Goal: Navigation & Orientation: Understand site structure

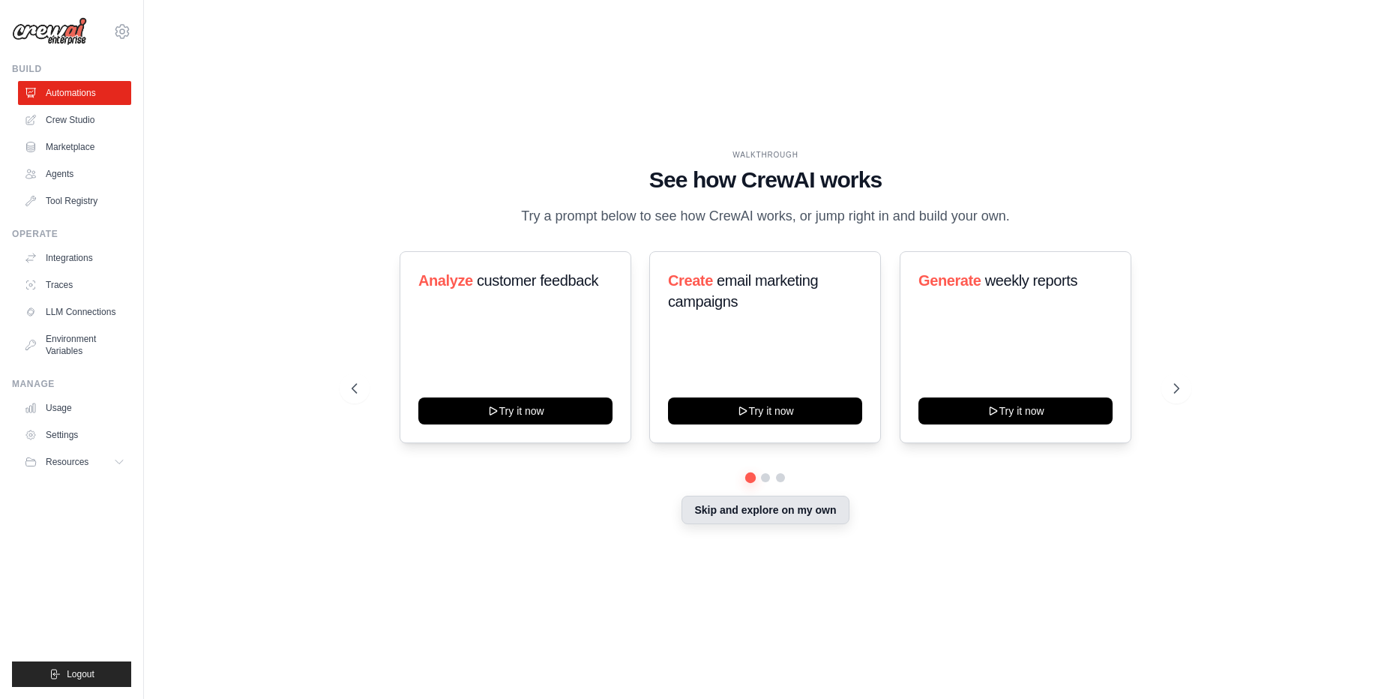
click at [714, 524] on button "Skip and explore on my own" at bounding box center [765, 510] width 167 height 28
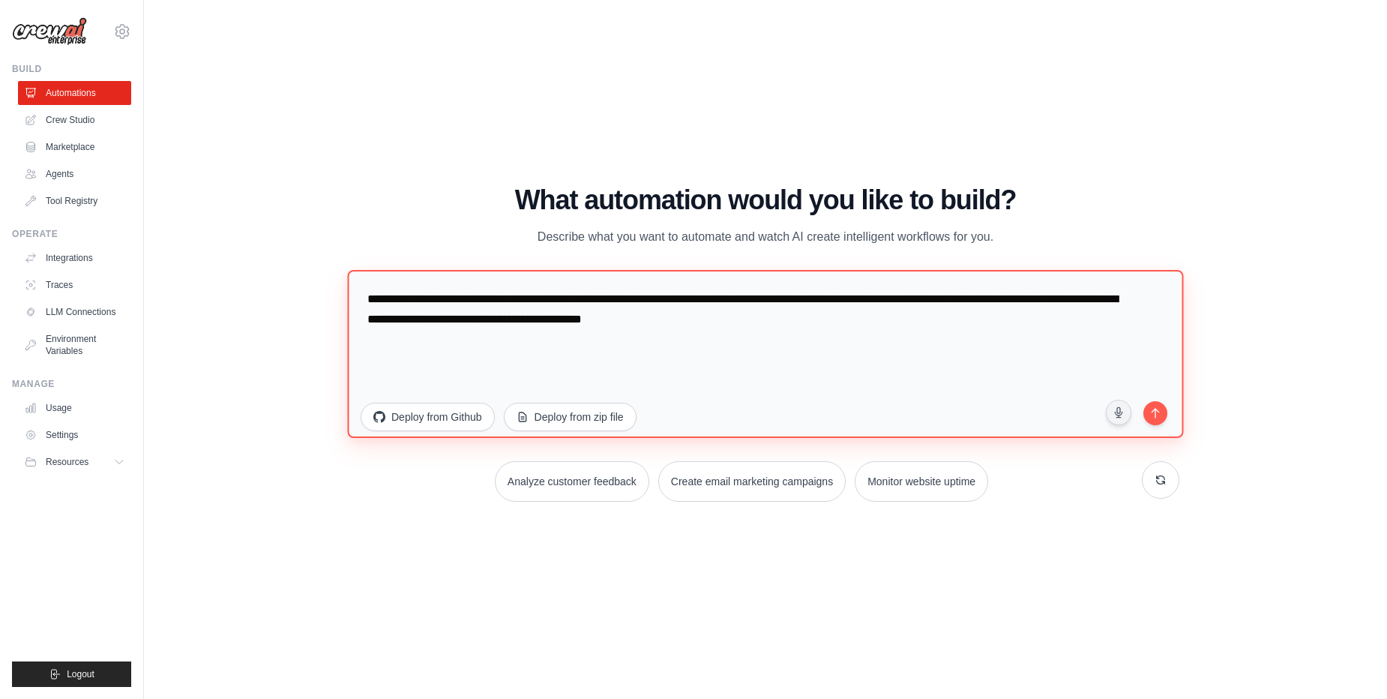
click at [760, 349] on textarea "**********" at bounding box center [765, 354] width 836 height 168
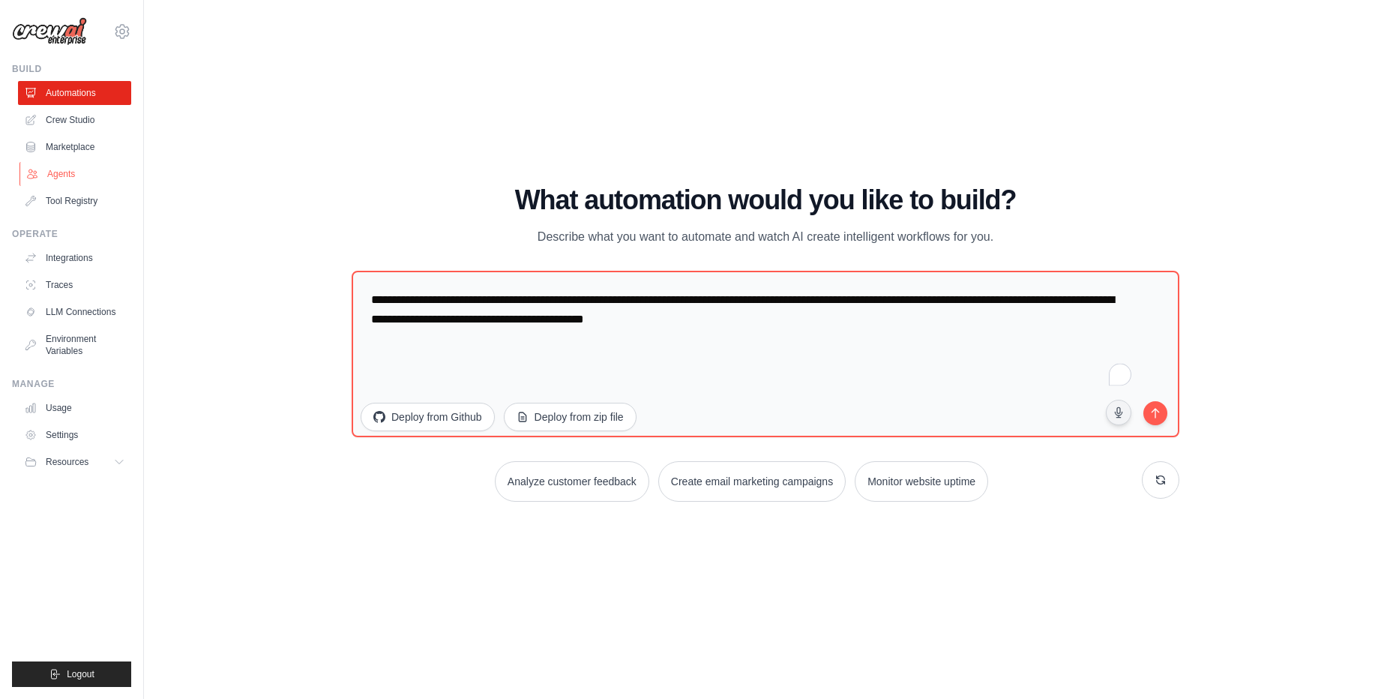
click at [46, 178] on link "Agents" at bounding box center [75, 174] width 113 height 24
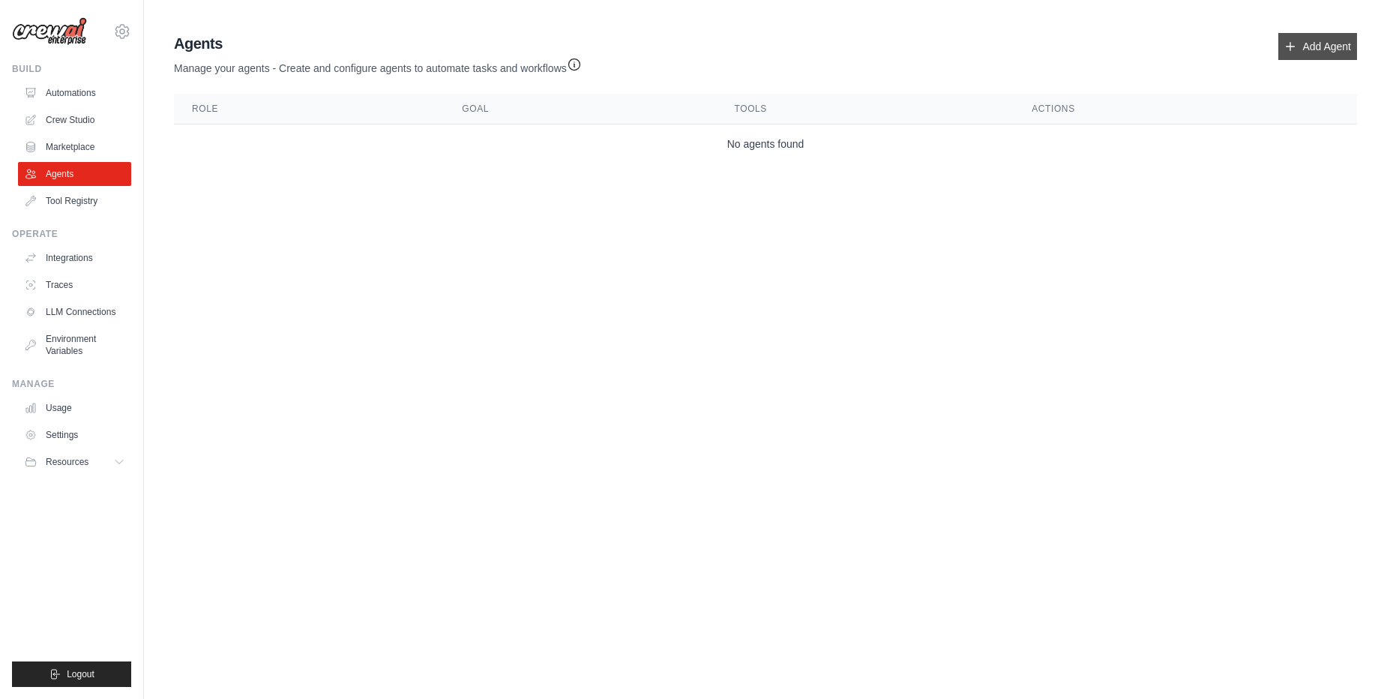
click at [1295, 48] on link "Add Agent" at bounding box center [1318, 46] width 79 height 27
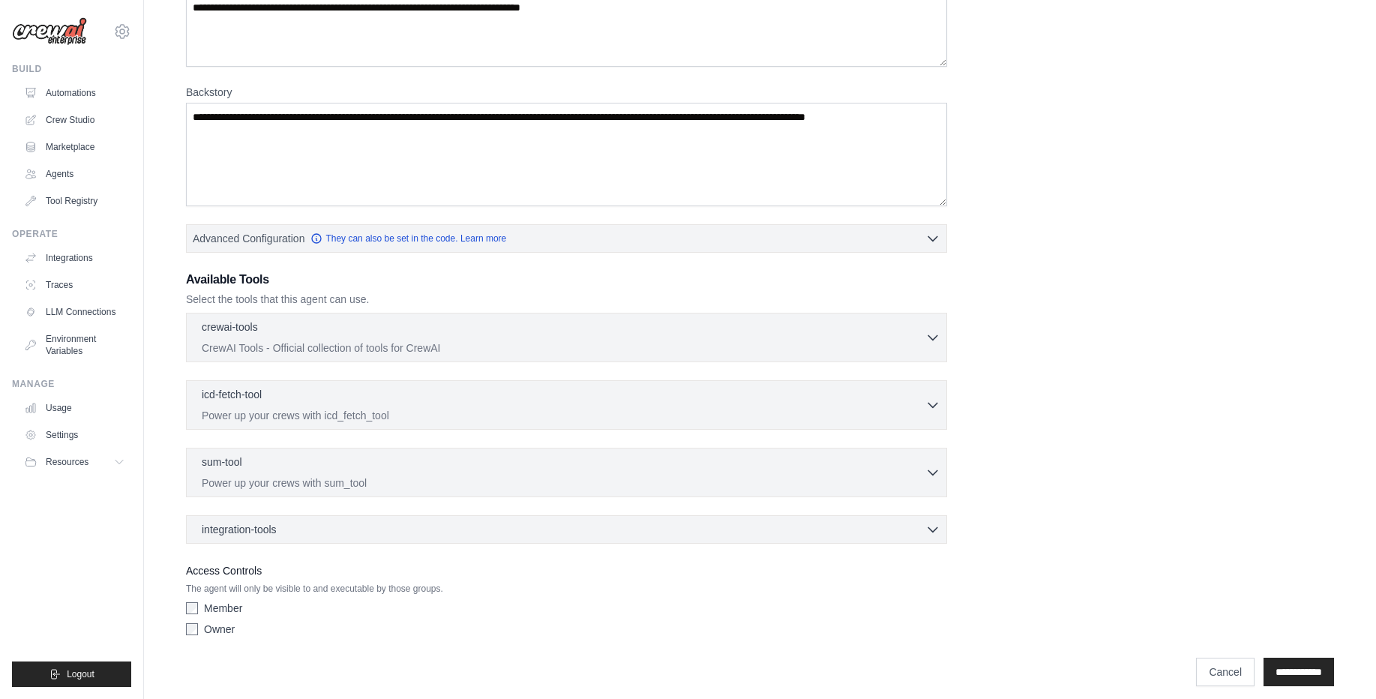
scroll to position [173, 0]
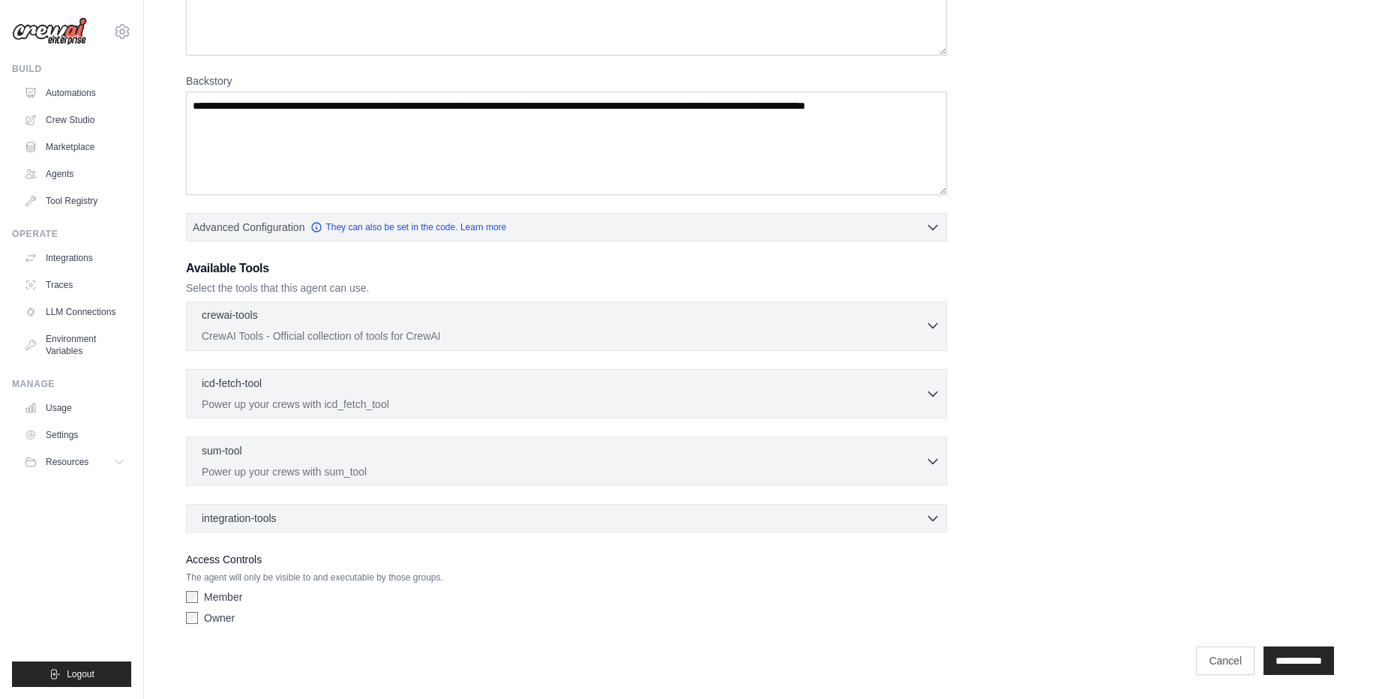
click at [450, 322] on div "crewai-tools 0 selected" at bounding box center [564, 316] width 724 height 18
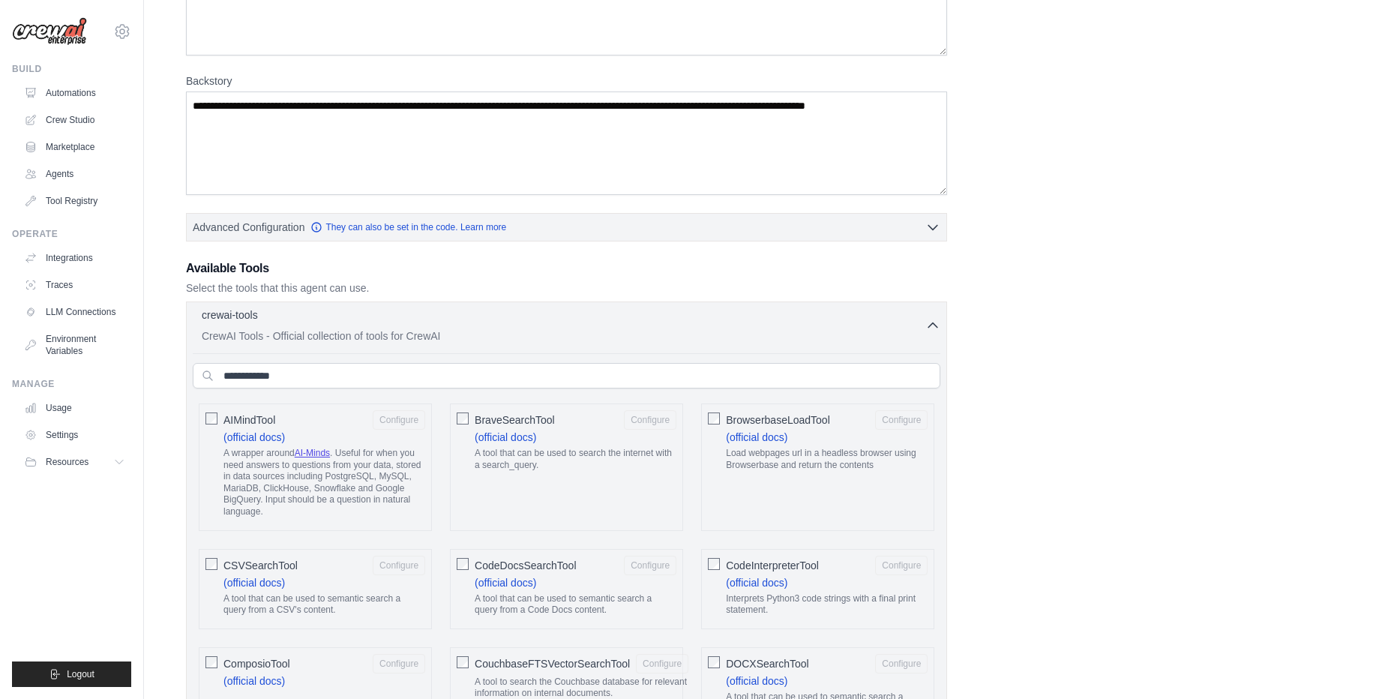
click at [451, 324] on div "crewai-tools 0 selected" at bounding box center [564, 316] width 724 height 18
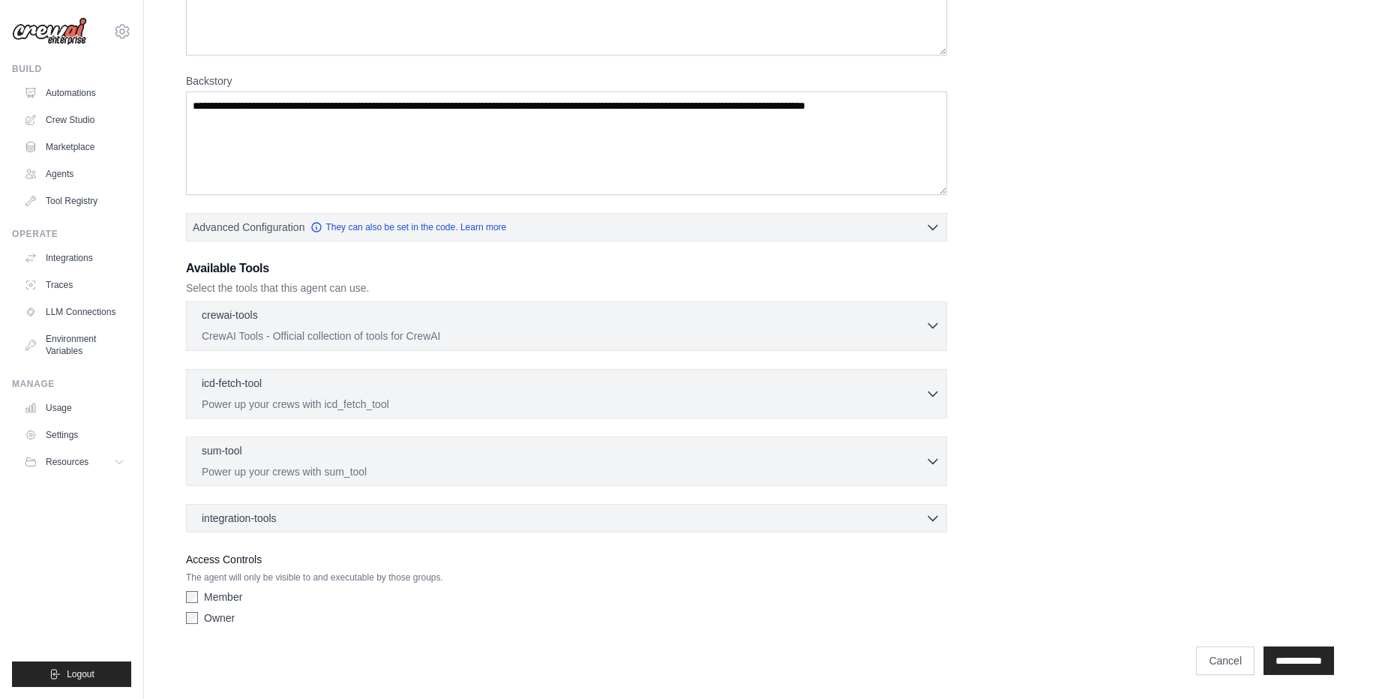
click at [446, 322] on div "crewai-tools 0 selected" at bounding box center [564, 316] width 724 height 18
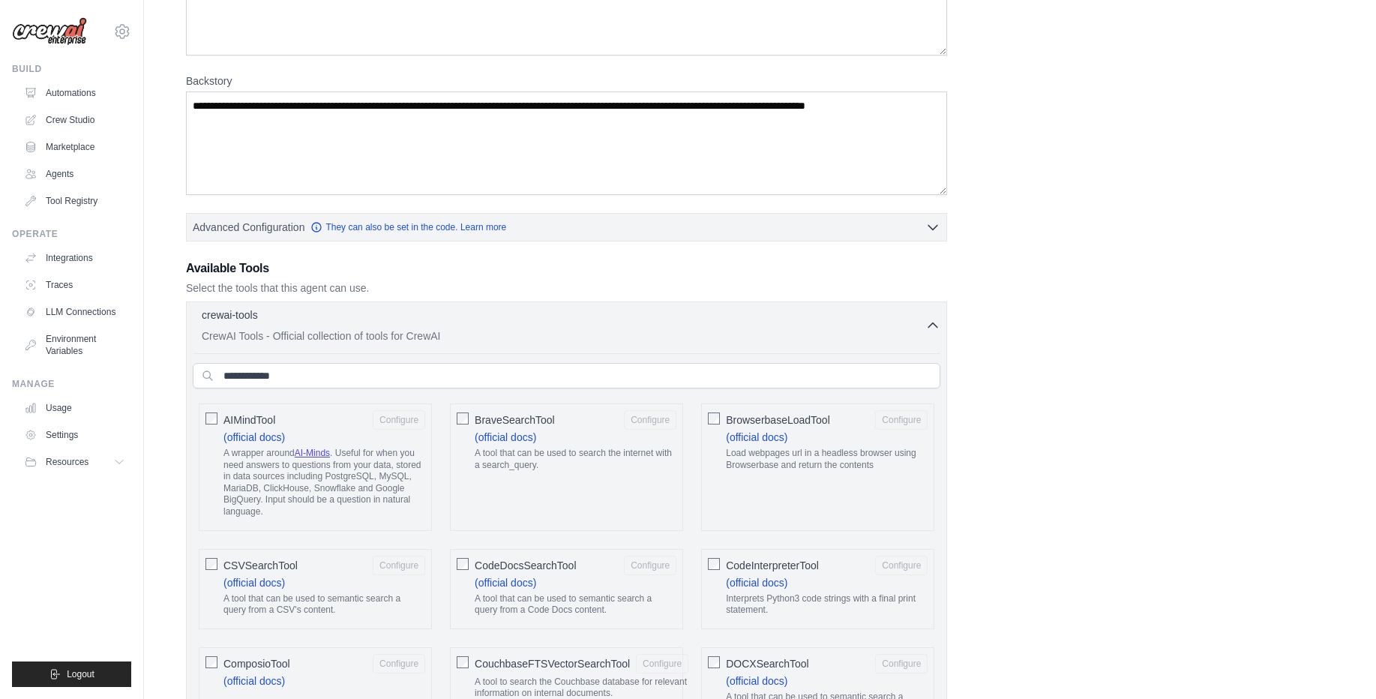
click at [446, 322] on div "crewai-tools 0 selected" at bounding box center [564, 316] width 724 height 18
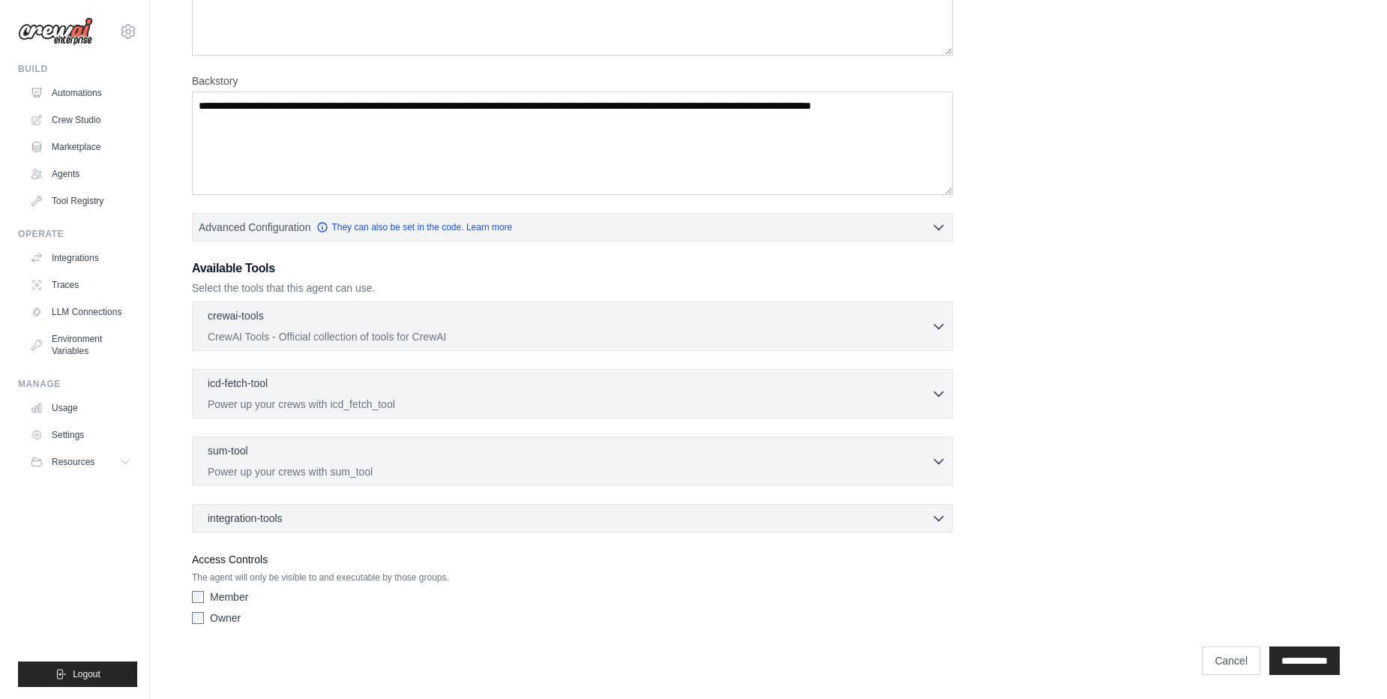
scroll to position [0, 0]
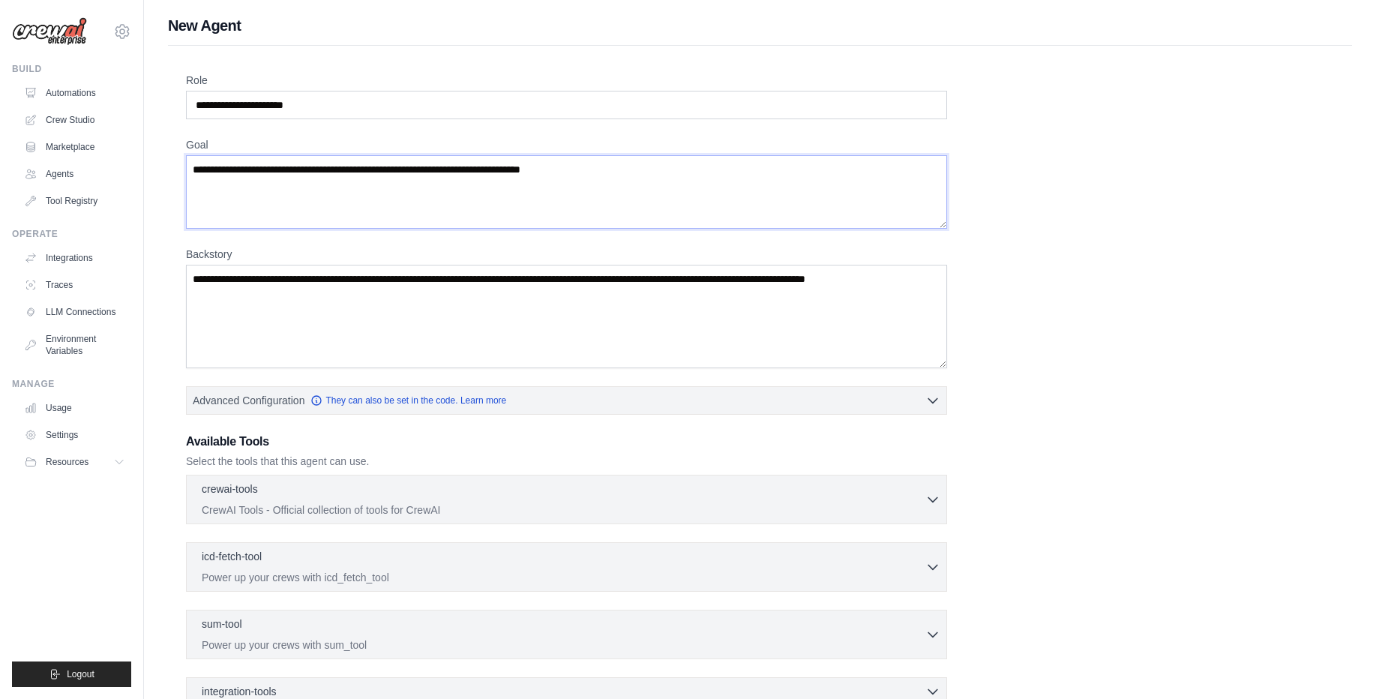
click at [468, 199] on textarea "Goal" at bounding box center [566, 191] width 761 height 73
click at [607, 164] on textarea "Goal" at bounding box center [566, 191] width 761 height 73
click at [88, 193] on link "Tool Registry" at bounding box center [75, 201] width 113 height 24
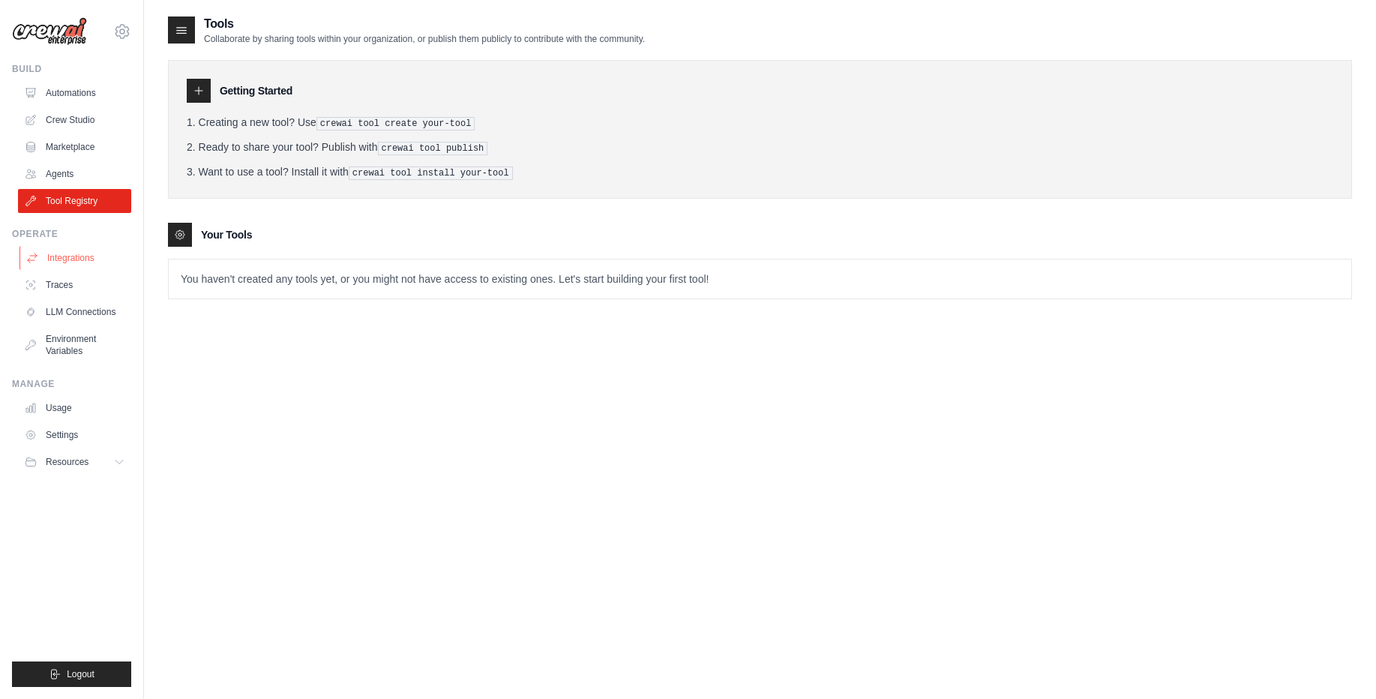
click at [103, 254] on link "Integrations" at bounding box center [75, 258] width 113 height 24
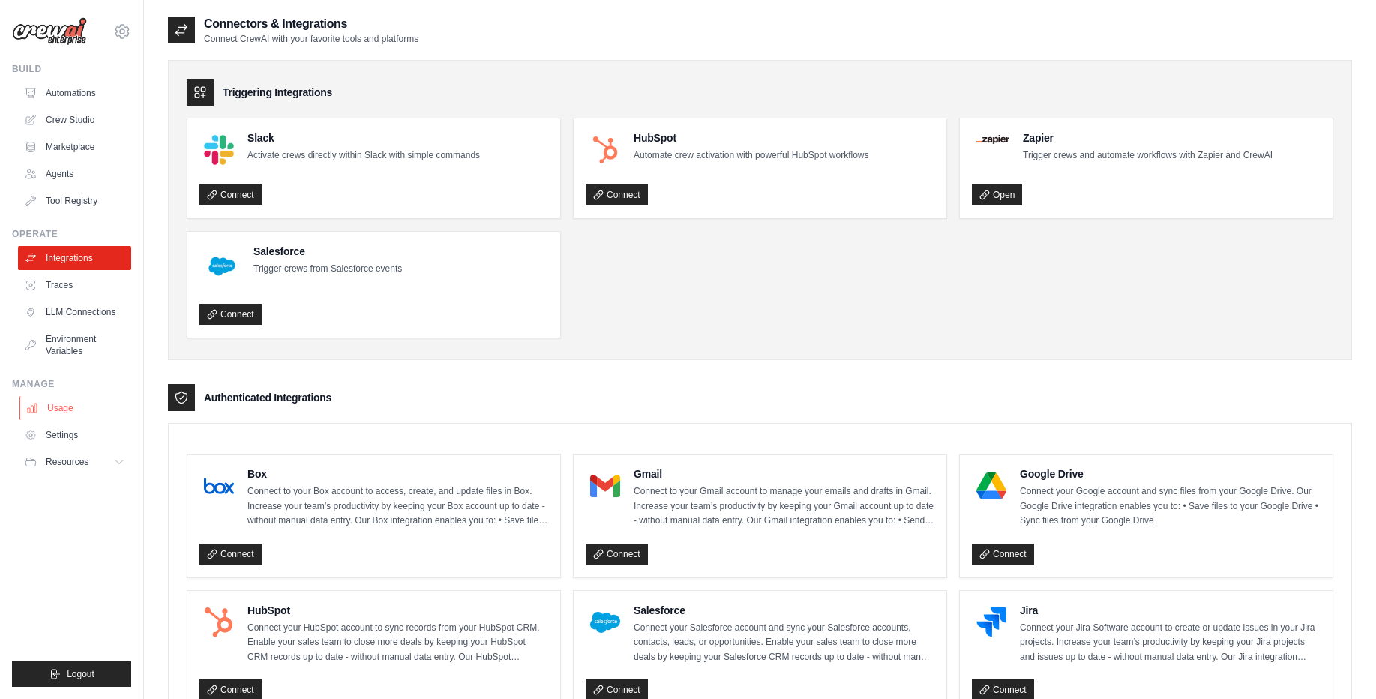
click at [105, 406] on link "Usage" at bounding box center [75, 408] width 113 height 24
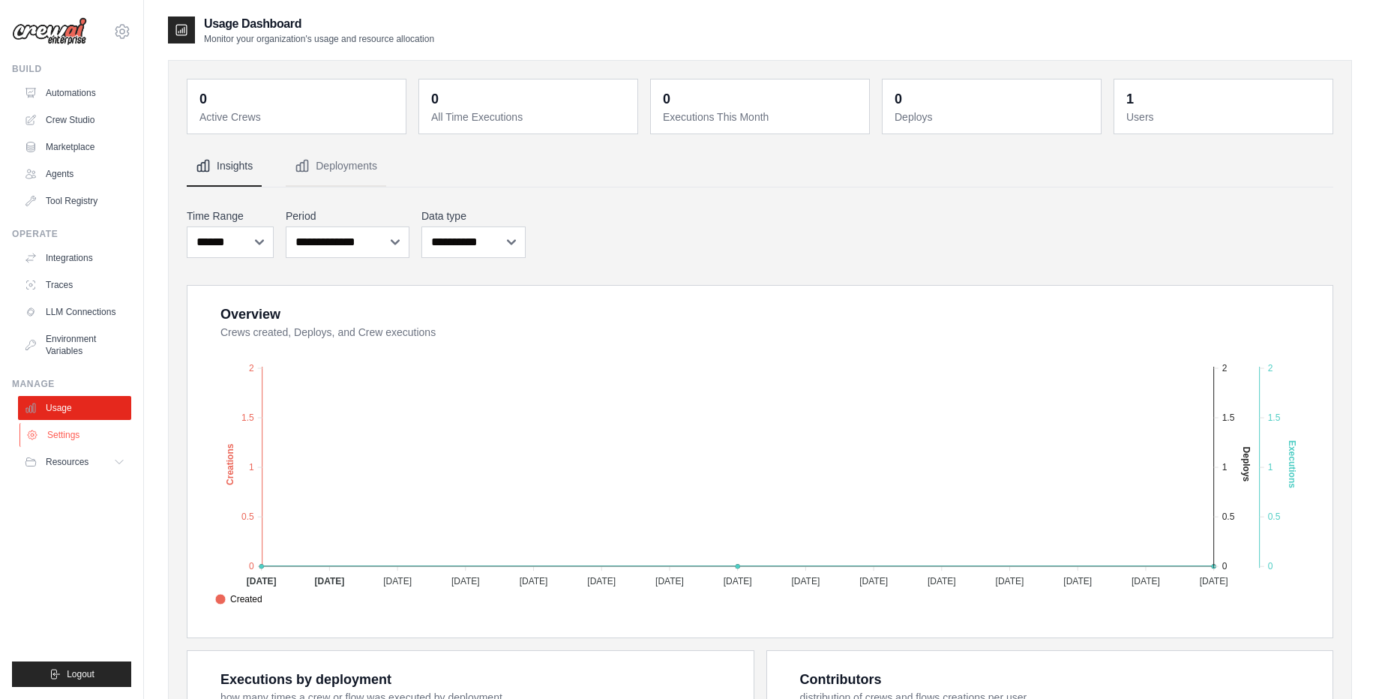
click at [93, 439] on link "Settings" at bounding box center [75, 435] width 113 height 24
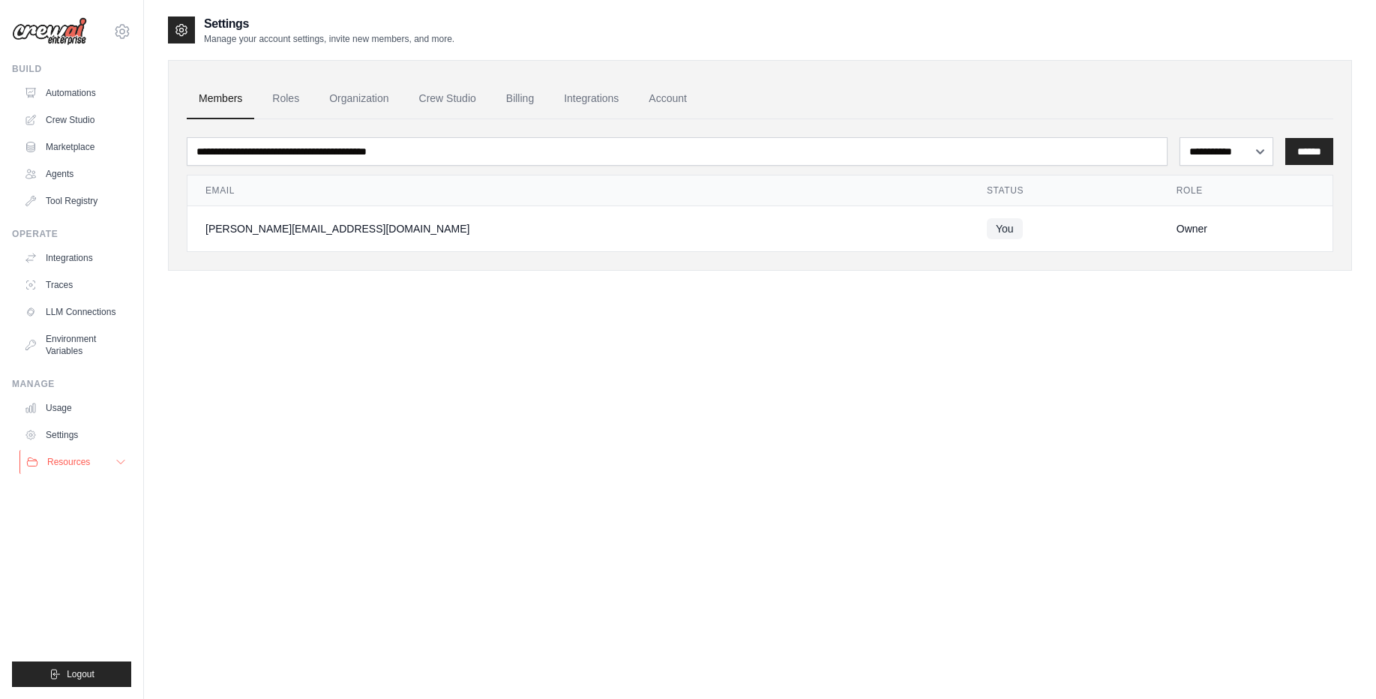
click at [62, 457] on span "Resources" at bounding box center [68, 462] width 43 height 12
click at [67, 476] on li "Resources Documentation GitHub" at bounding box center [74, 510] width 113 height 120
click at [72, 493] on span "Documentation" at bounding box center [83, 487] width 61 height 12
click at [94, 89] on link "Automations" at bounding box center [75, 93] width 113 height 24
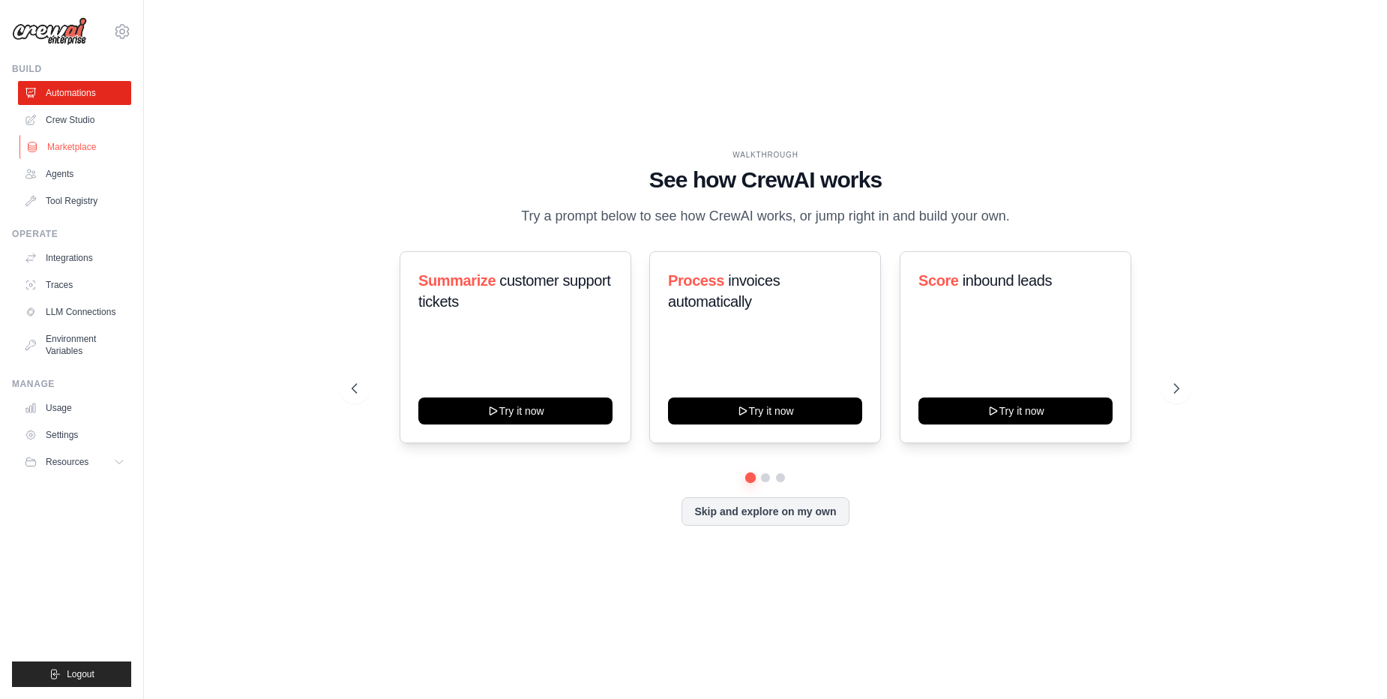
click at [85, 151] on link "Marketplace" at bounding box center [75, 147] width 113 height 24
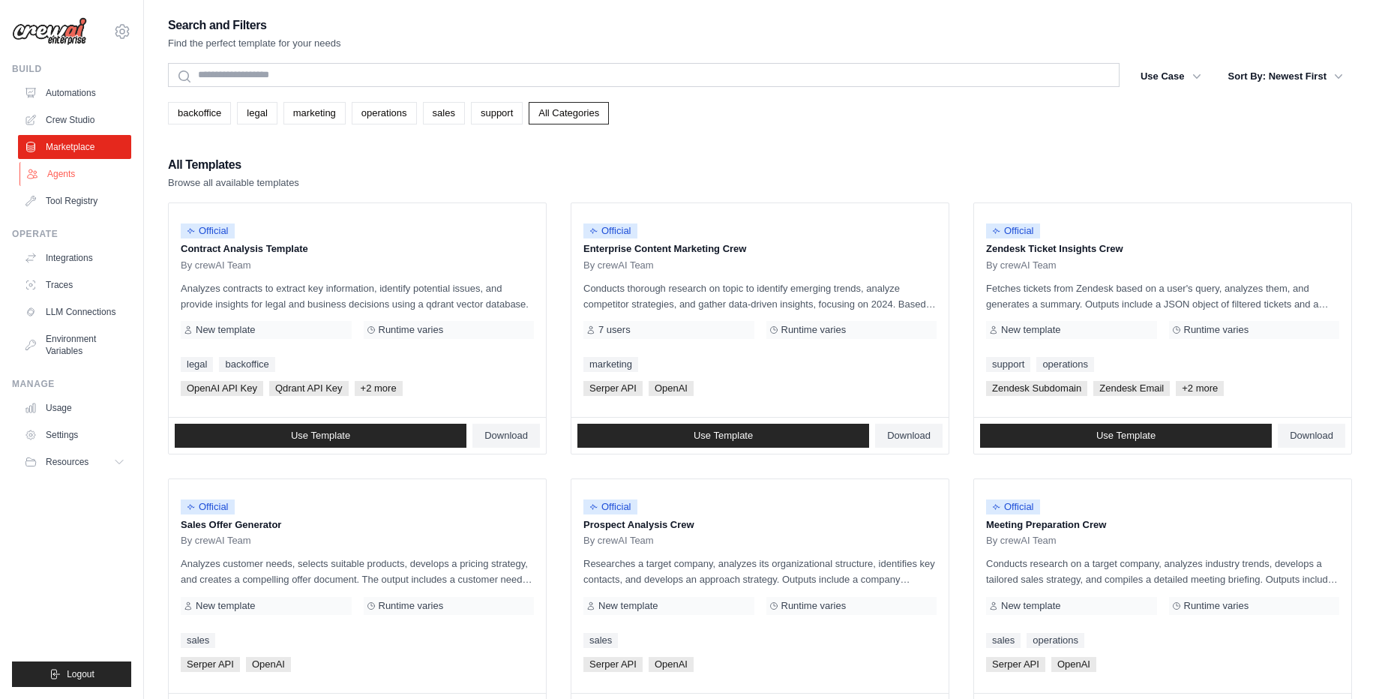
click at [94, 170] on link "Agents" at bounding box center [75, 174] width 113 height 24
